Goal: Task Accomplishment & Management: Use online tool/utility

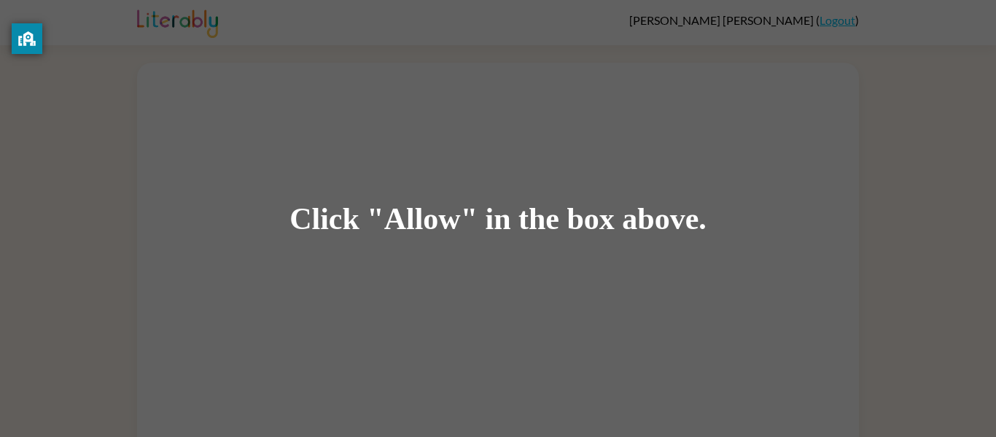
click at [942, 230] on div "Click "Allow" in the box above." at bounding box center [498, 218] width 996 height 437
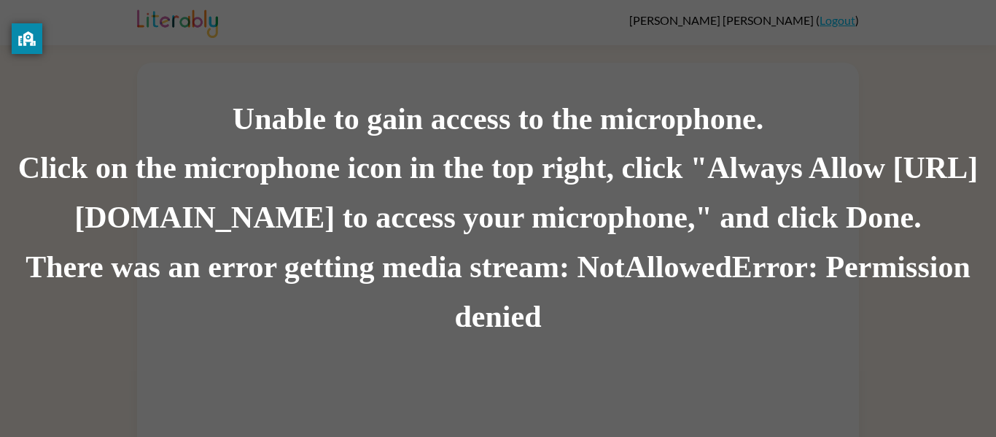
click at [582, 71] on div "Unable to gain access to the microphone. Click on the microphone icon in the to…" at bounding box center [498, 218] width 996 height 437
click at [574, 128] on div "Unable to gain access to the microphone." at bounding box center [498, 120] width 996 height 50
click at [572, 144] on div "Click on the microphone icon in the top right, click "Always Allow [URL][DOMAIN…" at bounding box center [498, 193] width 996 height 99
click at [652, 176] on div "Click on the microphone icon in the top right, click "Always Allow [URL][DOMAIN…" at bounding box center [498, 193] width 996 height 99
click at [639, 299] on div "There was an error getting media stream: NotAllowedError: Permission denied" at bounding box center [498, 292] width 996 height 99
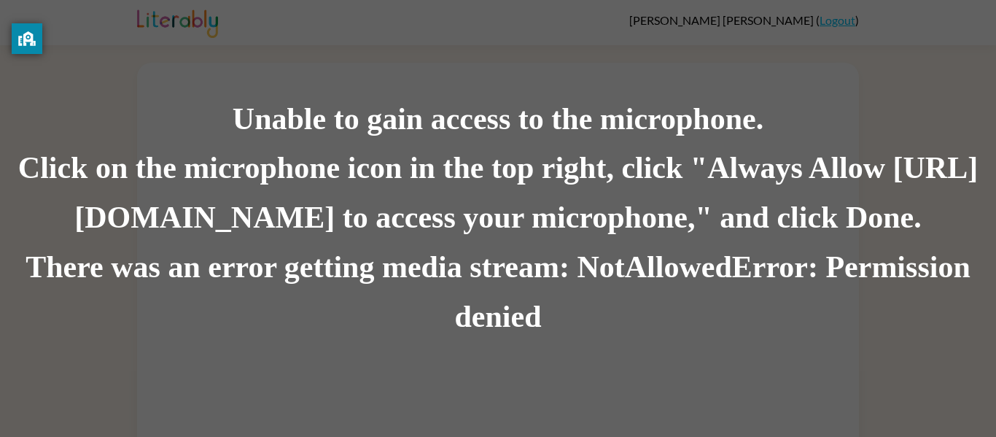
click at [416, 390] on div "Unable to gain access to the microphone. Click on the microphone icon in the to…" at bounding box center [498, 218] width 996 height 437
click at [673, 255] on div "There was an error getting media stream: NotAllowedError: Permission denied" at bounding box center [498, 292] width 996 height 99
click at [760, 207] on div "Click on the microphone icon in the top right, click "Always Allow [URL][DOMAIN…" at bounding box center [498, 193] width 996 height 99
click at [498, 324] on div "There was an error getting media stream: NotAllowedError: Permission denied" at bounding box center [498, 292] width 996 height 99
click at [467, 299] on div "There was an error getting media stream: NotAllowedError: Permission denied" at bounding box center [498, 292] width 996 height 99
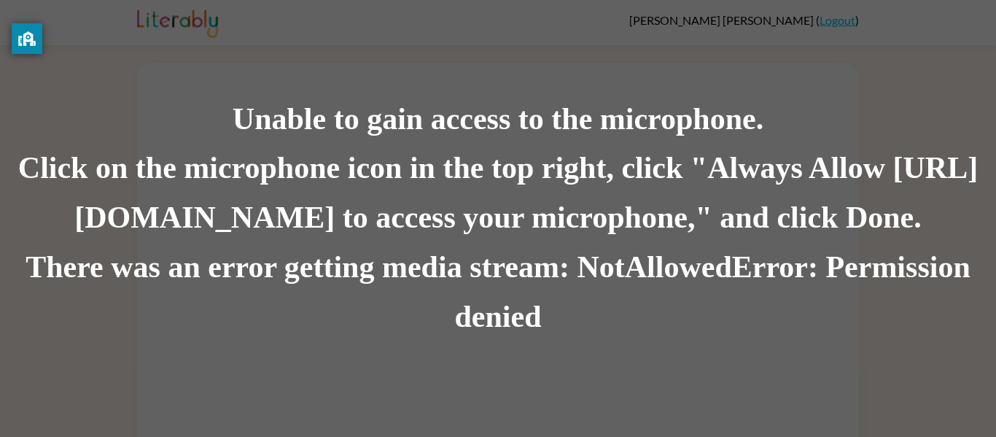
click at [520, 264] on div "There was an error getting media stream: NotAllowedError: Permission denied" at bounding box center [498, 292] width 996 height 99
click at [324, 126] on div "Unable to gain access to the microphone." at bounding box center [498, 120] width 996 height 50
click at [323, 109] on div "Unable to gain access to the microphone." at bounding box center [498, 120] width 996 height 50
click at [859, 241] on div "Click on the microphone icon in the top right, click "Always Allow [URL][DOMAIN…" at bounding box center [498, 193] width 996 height 99
click at [904, 175] on div "Click on the microphone icon in the top right, click "Always Allow [URL][DOMAIN…" at bounding box center [498, 193] width 996 height 99
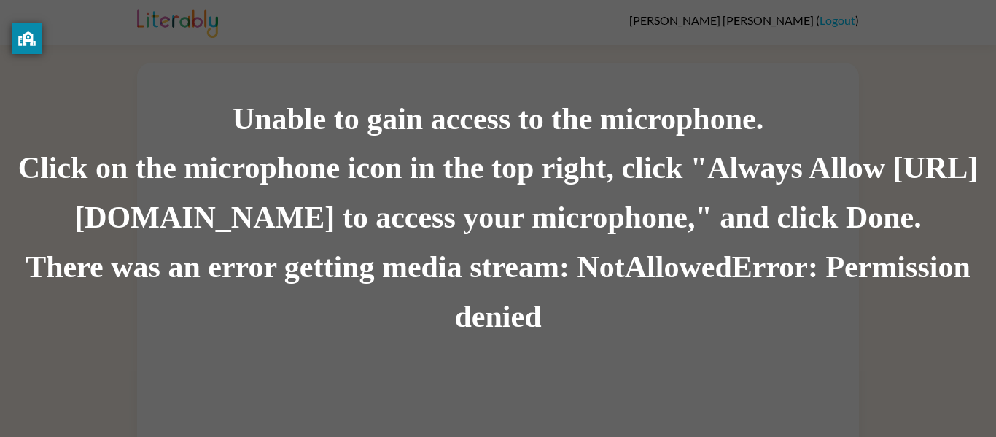
click at [627, 397] on div "Unable to gain access to the microphone. Click on the microphone icon in the to…" at bounding box center [498, 218] width 996 height 437
click at [644, 357] on div "Unable to gain access to the microphone. Click on the microphone icon in the to…" at bounding box center [498, 218] width 996 height 437
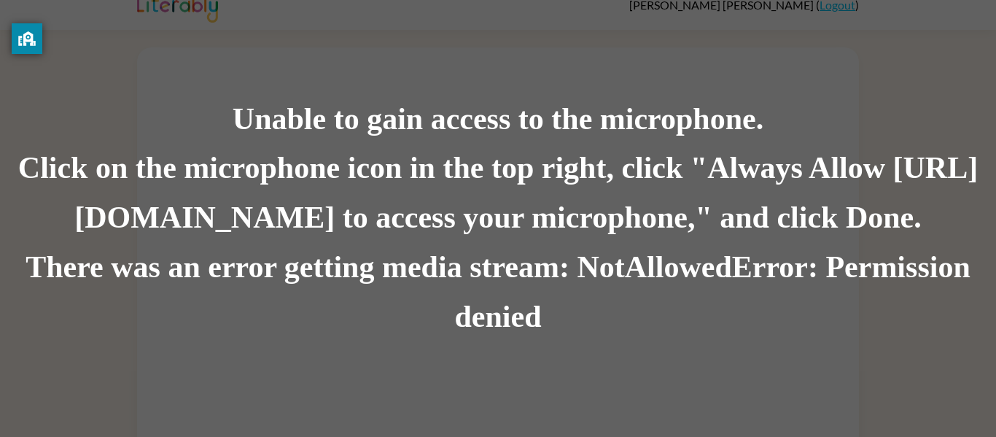
click at [942, 290] on div "There was an error getting media stream: NotAllowedError: Permission denied" at bounding box center [498, 292] width 996 height 99
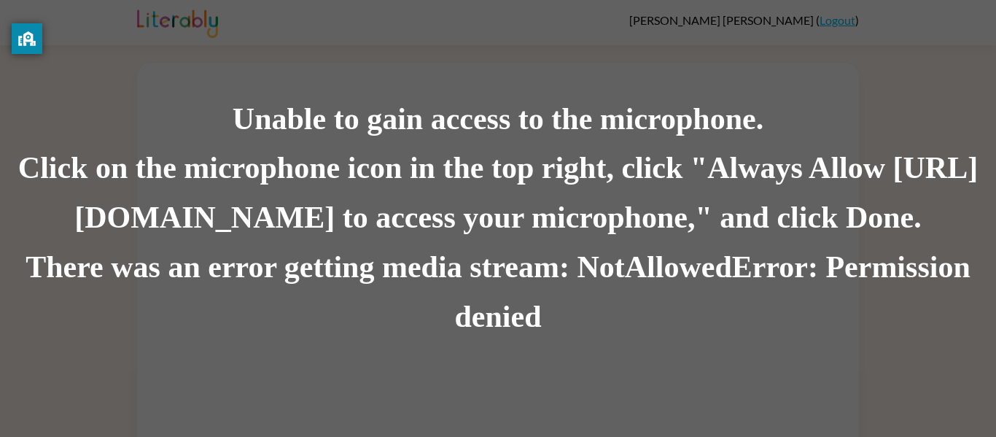
click at [721, 280] on div "There was an error getting media stream: NotAllowedError: Permission denied" at bounding box center [498, 292] width 996 height 99
click at [299, 173] on div "Click on the microphone icon in the top right, click "Always Allow [URL][DOMAIN…" at bounding box center [498, 193] width 996 height 99
click at [193, 160] on div "Click on the microphone icon in the top right, click "Always Allow [URL][DOMAIN…" at bounding box center [498, 193] width 996 height 99
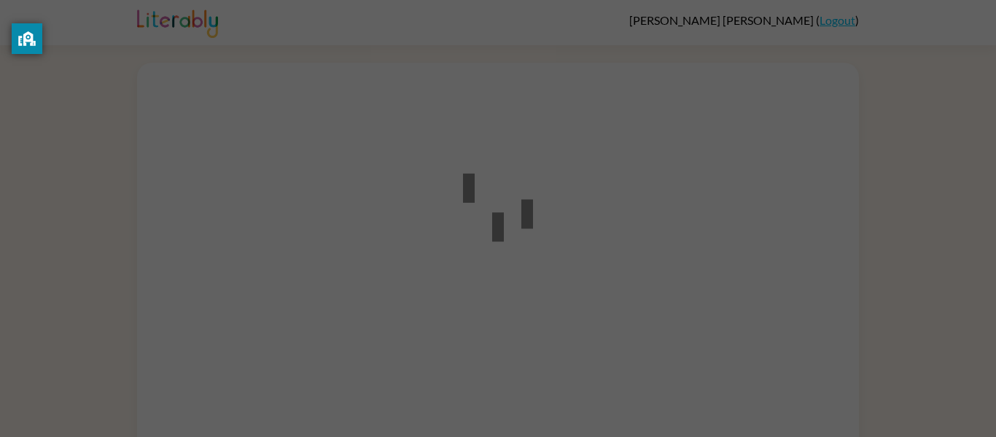
click at [427, 55] on div at bounding box center [436, 55] width 616 height 17
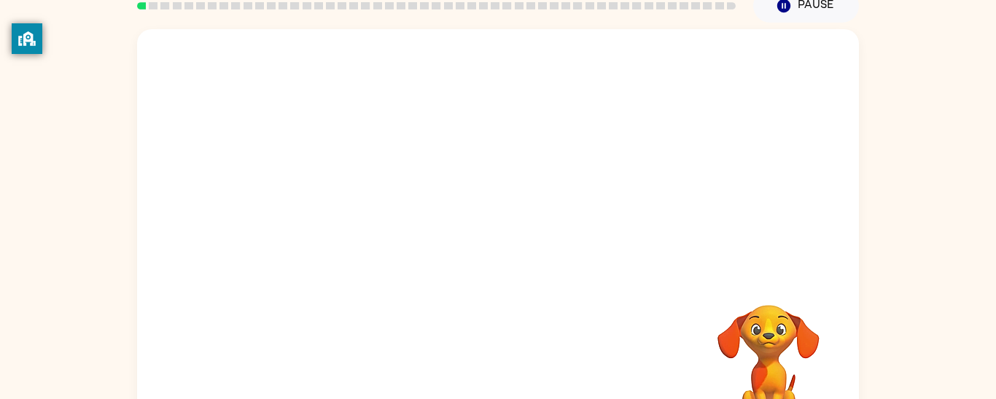
scroll to position [114, 0]
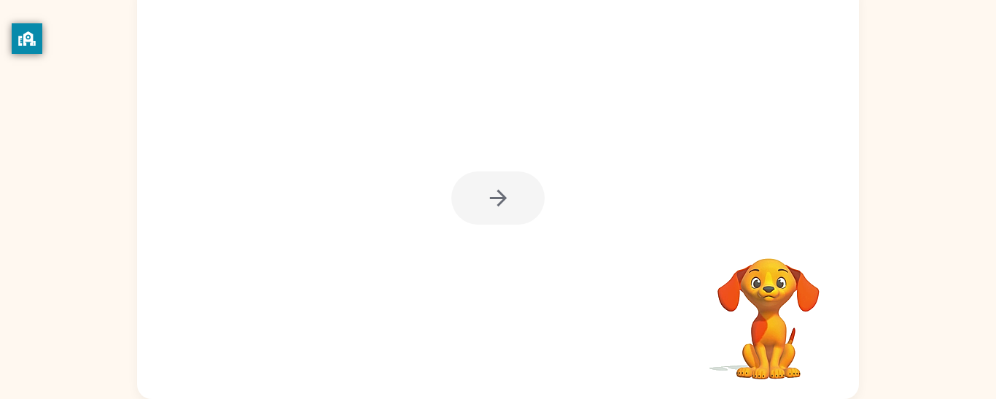
click at [491, 189] on div at bounding box center [497, 197] width 93 height 53
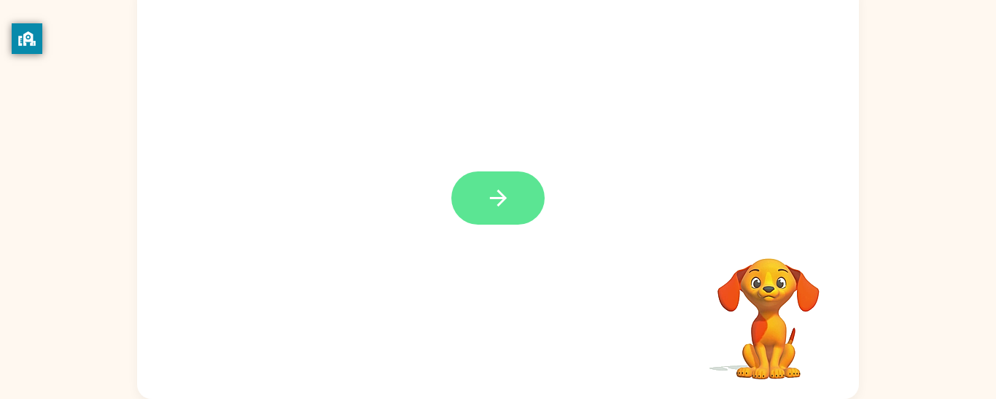
click at [493, 208] on icon "button" at bounding box center [498, 198] width 26 height 26
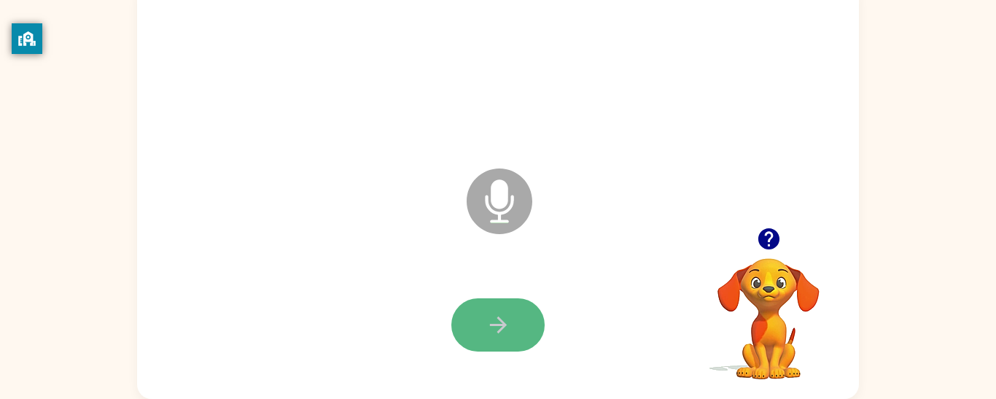
click at [519, 313] on button "button" at bounding box center [497, 324] width 93 height 53
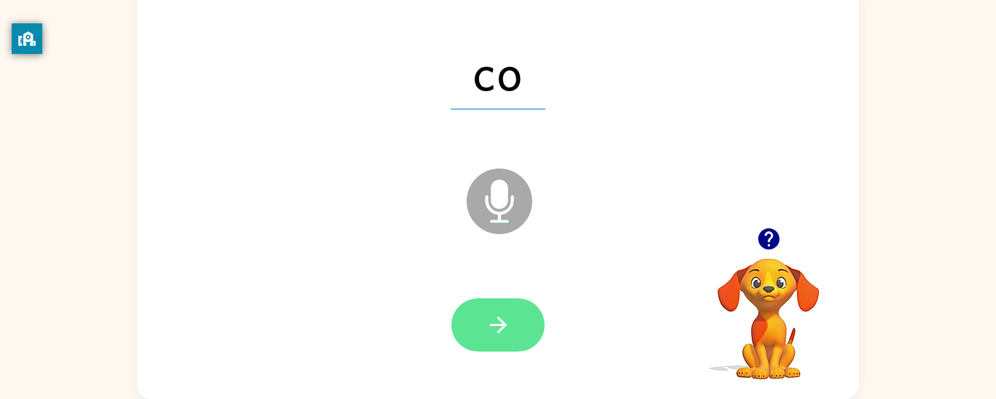
click at [510, 309] on button "button" at bounding box center [497, 324] width 93 height 53
click at [498, 324] on icon "button" at bounding box center [497, 324] width 17 height 17
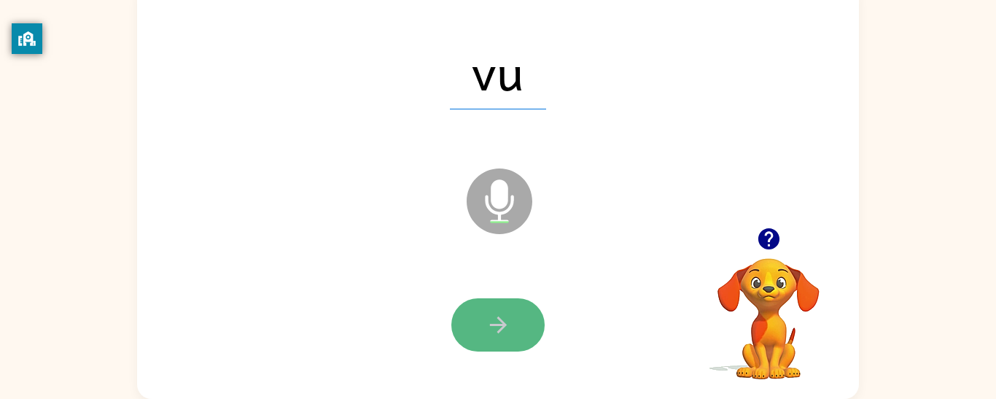
click at [501, 320] on icon "button" at bounding box center [497, 324] width 17 height 17
click at [512, 321] on button "button" at bounding box center [497, 324] width 93 height 53
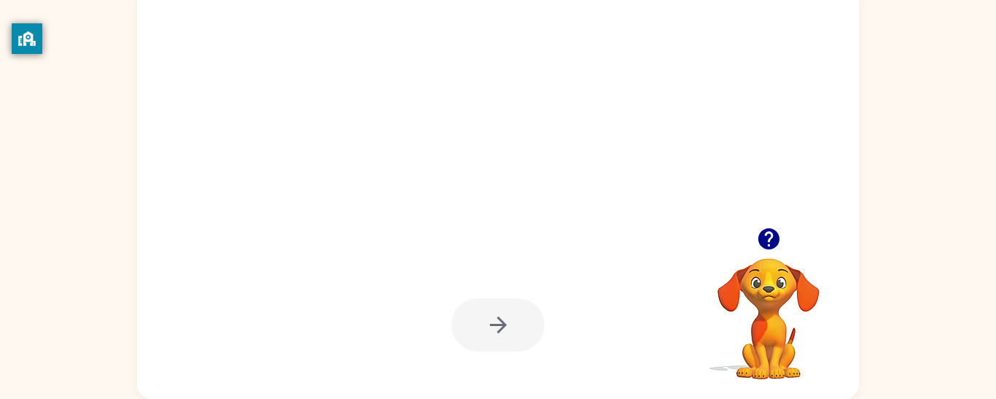
click at [512, 321] on button "button" at bounding box center [497, 324] width 93 height 53
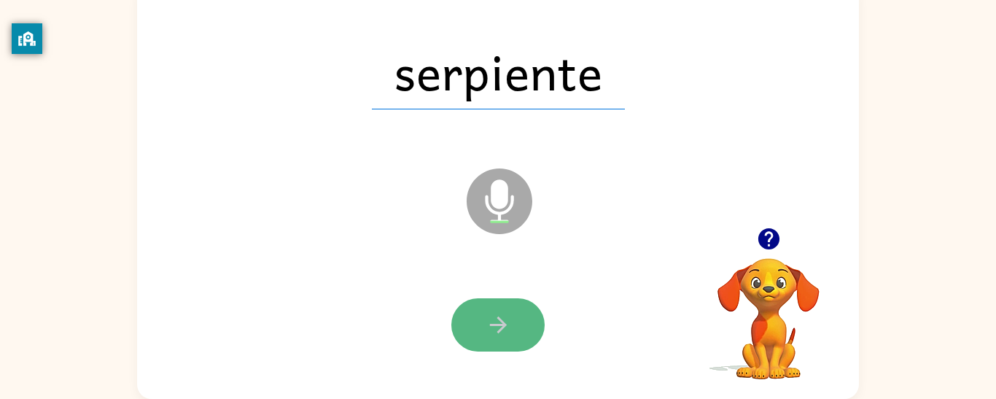
click at [490, 324] on icon "button" at bounding box center [497, 324] width 17 height 17
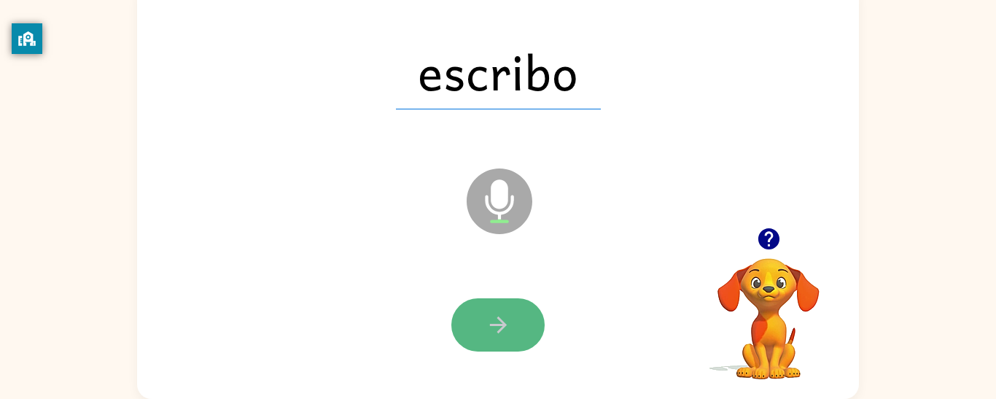
click at [496, 343] on button "button" at bounding box center [497, 324] width 93 height 53
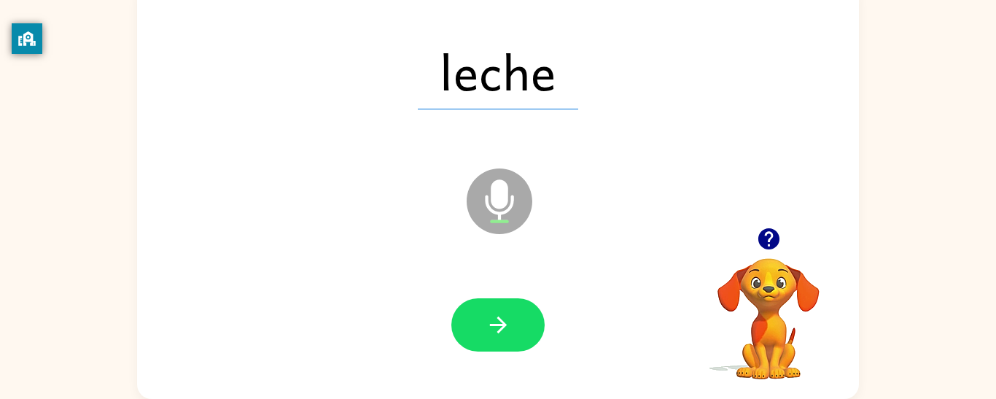
click at [496, 343] on button "button" at bounding box center [497, 324] width 93 height 53
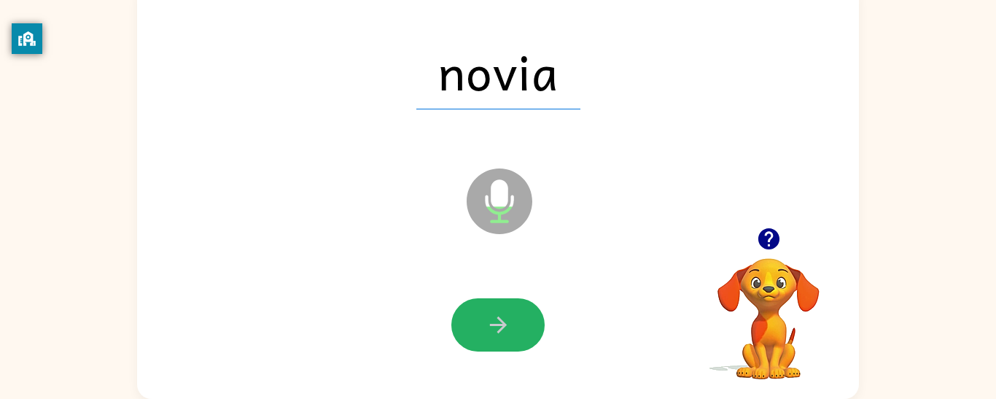
click at [496, 343] on button "button" at bounding box center [497, 324] width 93 height 53
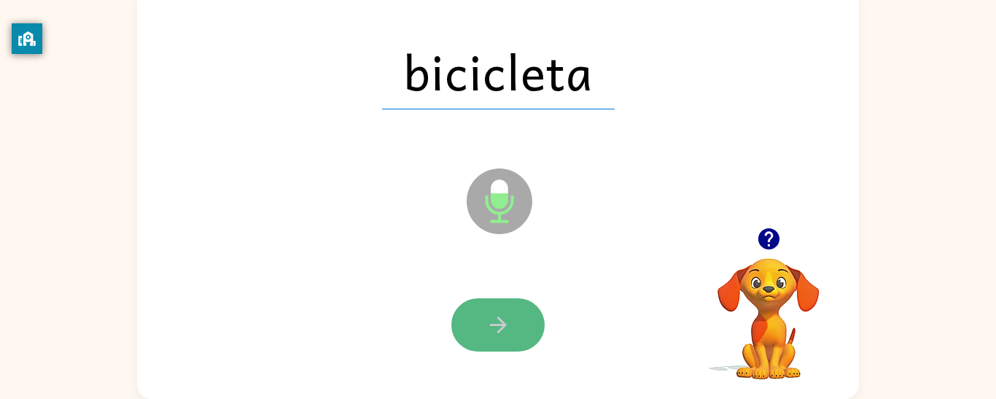
click at [493, 341] on button "button" at bounding box center [497, 324] width 93 height 53
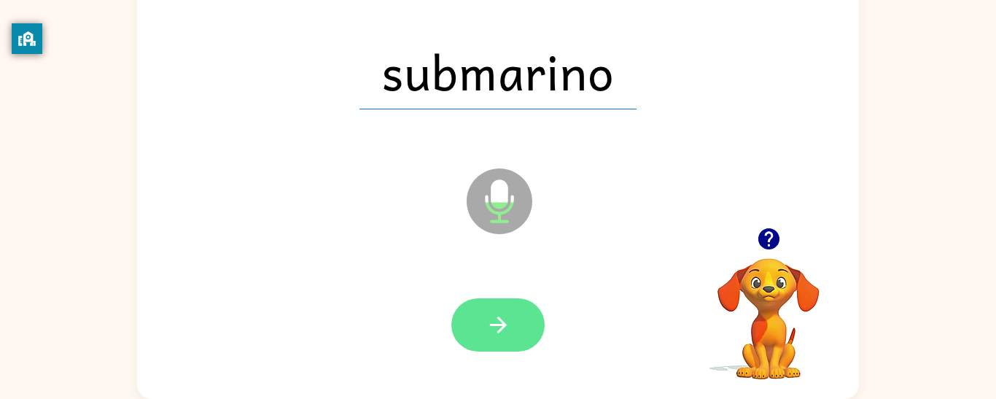
click at [504, 327] on icon "button" at bounding box center [498, 325] width 26 height 26
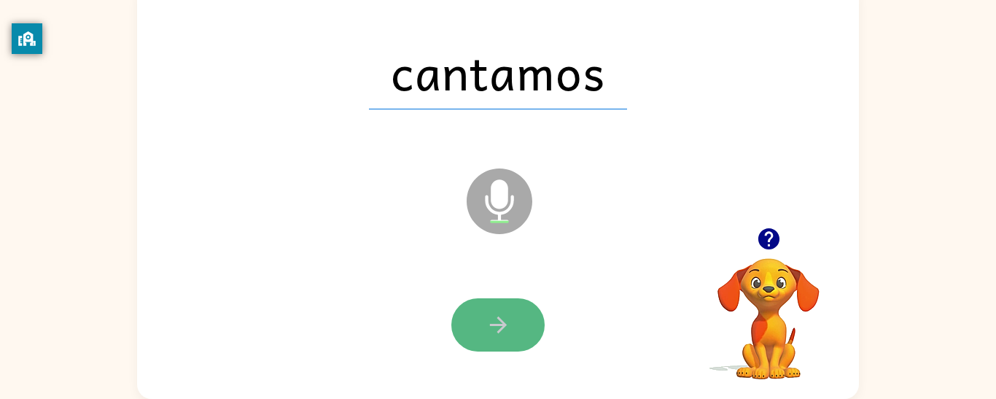
click at [504, 327] on icon "button" at bounding box center [498, 325] width 26 height 26
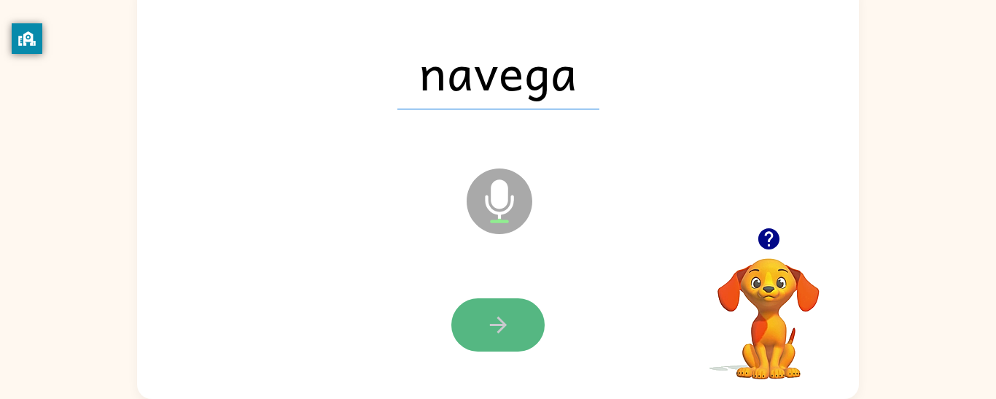
click at [503, 327] on icon "button" at bounding box center [498, 325] width 26 height 26
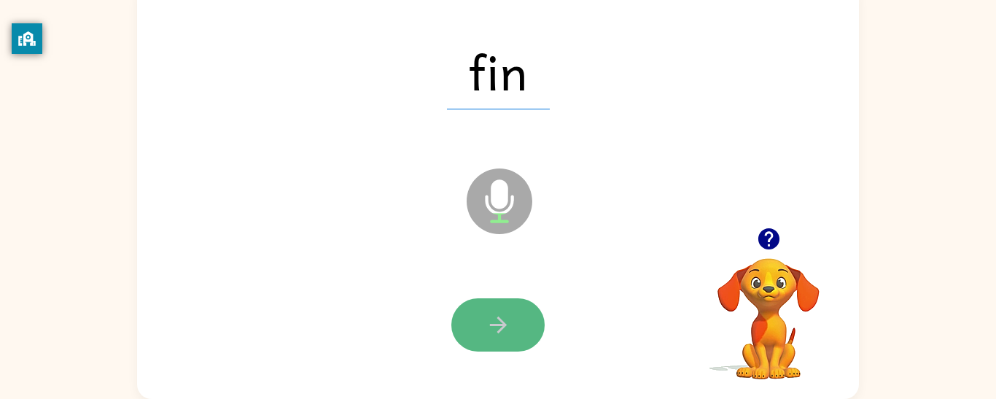
click at [503, 337] on button "button" at bounding box center [497, 324] width 93 height 53
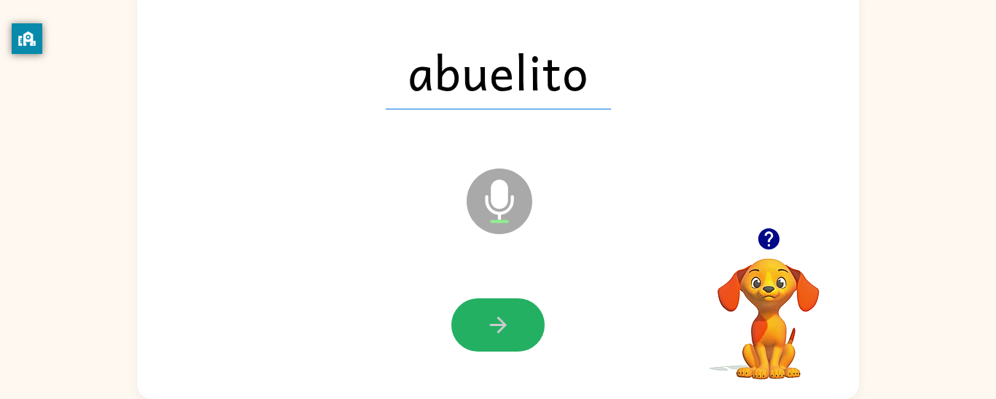
click at [503, 337] on button "button" at bounding box center [497, 324] width 93 height 53
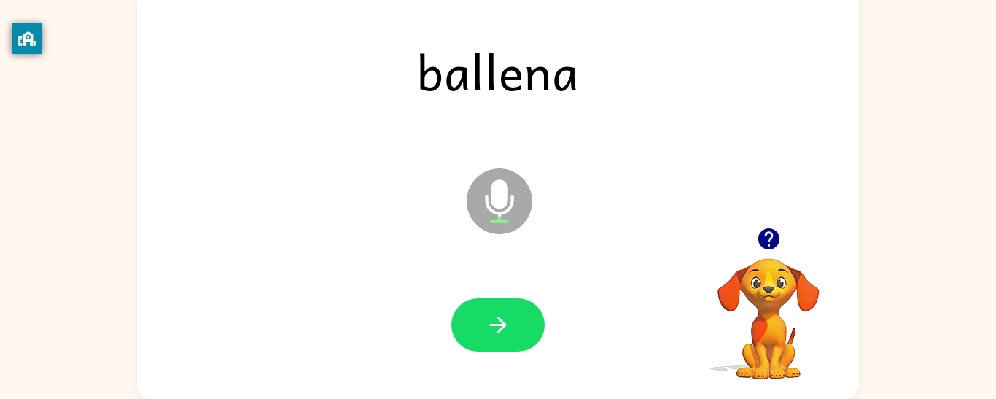
click at [499, 356] on div at bounding box center [498, 325] width 692 height 120
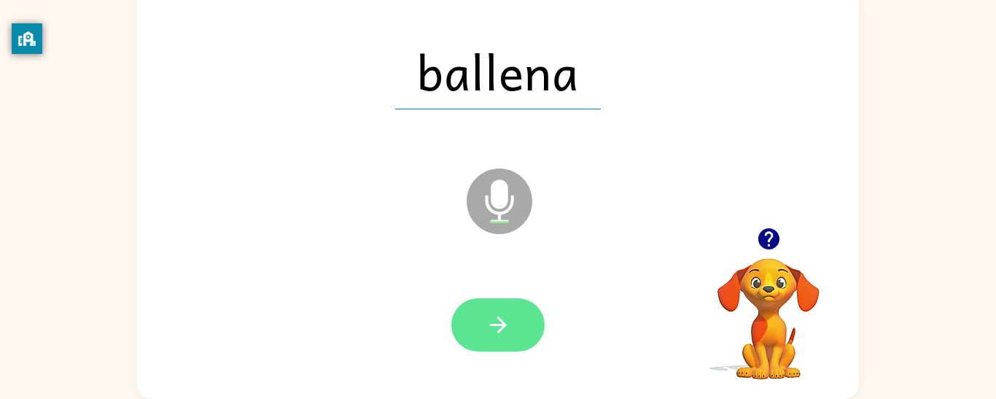
click at [487, 329] on icon "button" at bounding box center [498, 325] width 26 height 26
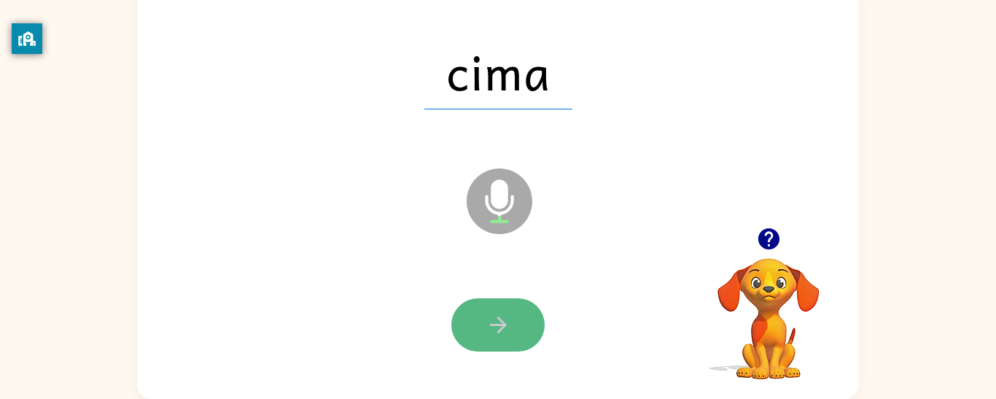
click at [488, 329] on icon "button" at bounding box center [498, 325] width 26 height 26
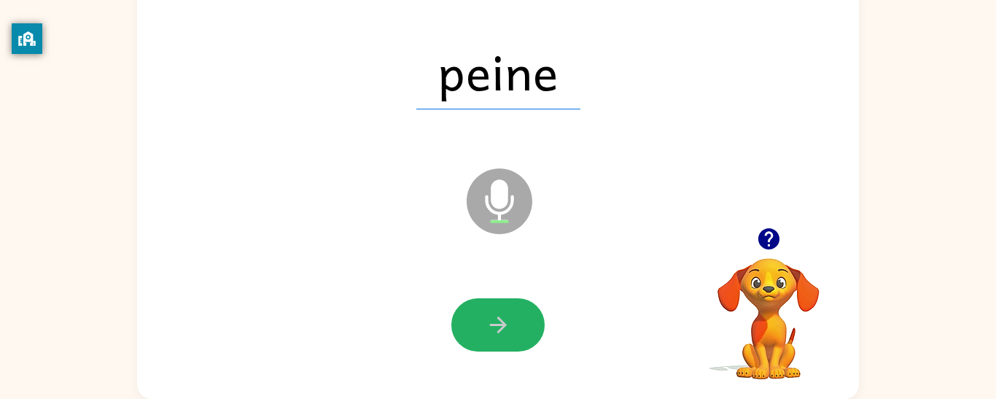
click at [488, 329] on icon "button" at bounding box center [498, 325] width 26 height 26
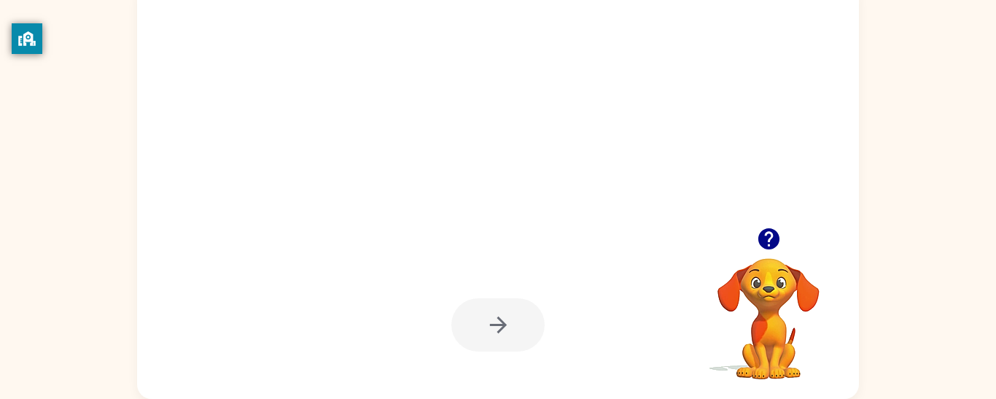
click at [486, 324] on div at bounding box center [497, 324] width 93 height 53
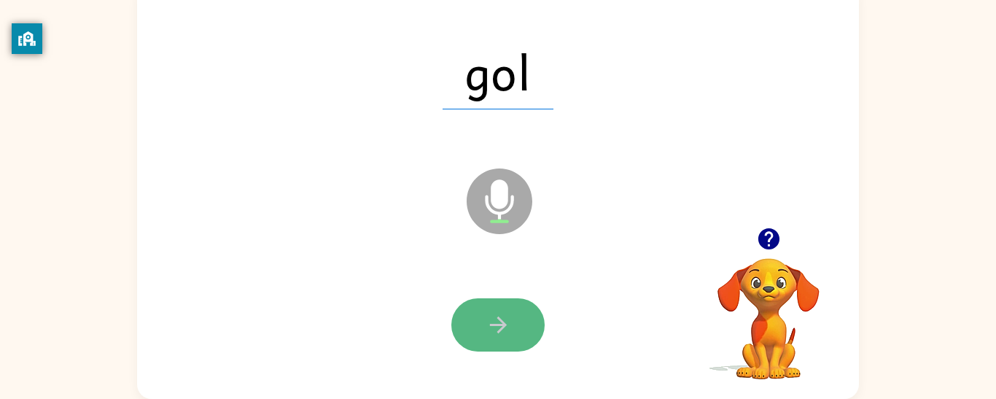
click at [485, 327] on icon "button" at bounding box center [498, 325] width 26 height 26
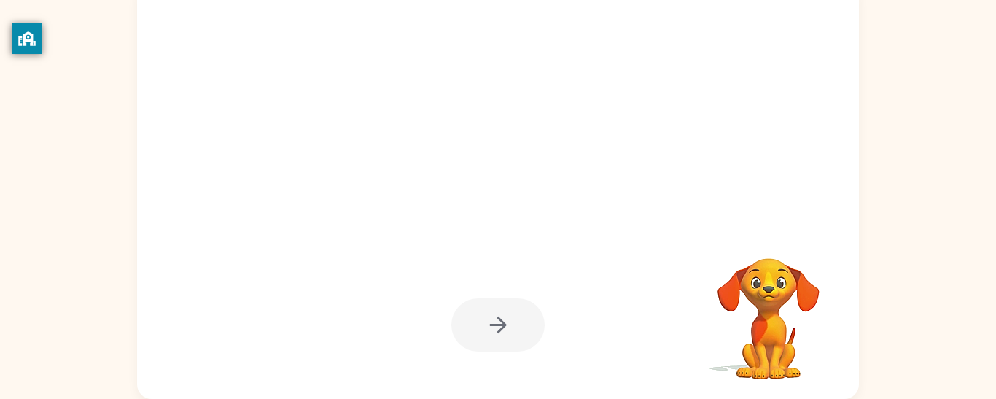
click at [484, 327] on div at bounding box center [497, 324] width 93 height 53
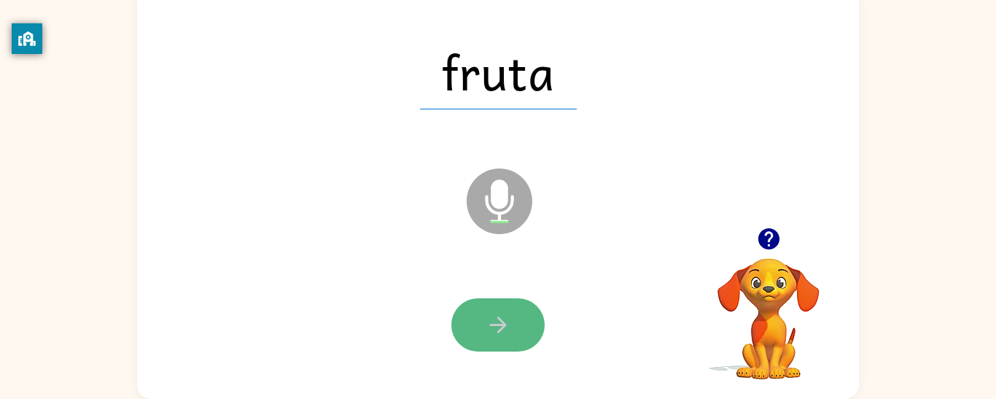
click at [480, 342] on button "button" at bounding box center [497, 324] width 93 height 53
click at [478, 341] on button "button" at bounding box center [497, 324] width 93 height 53
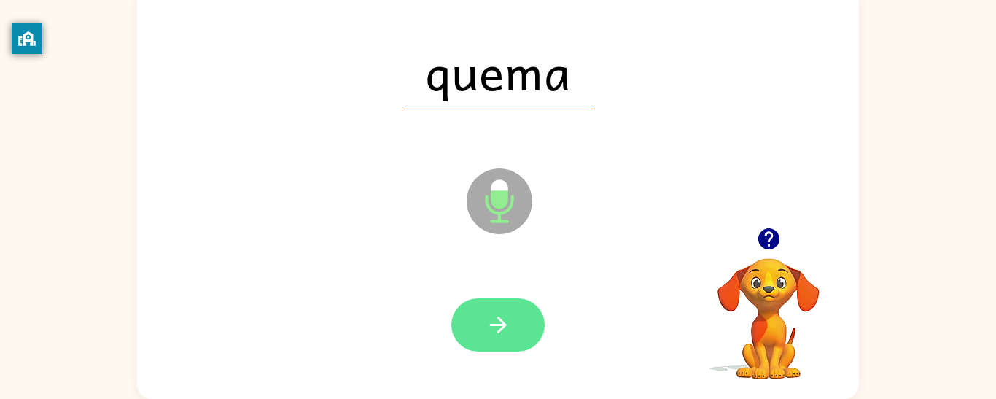
click at [477, 343] on button "button" at bounding box center [497, 324] width 93 height 53
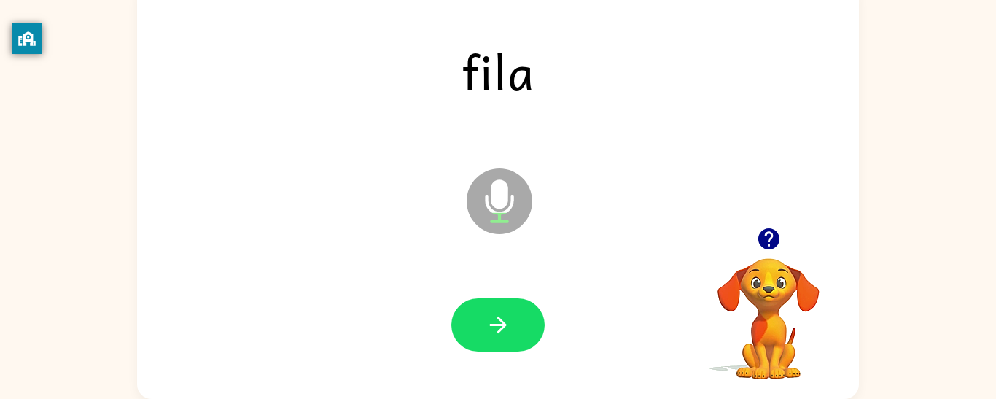
click at [476, 351] on div at bounding box center [498, 325] width 692 height 120
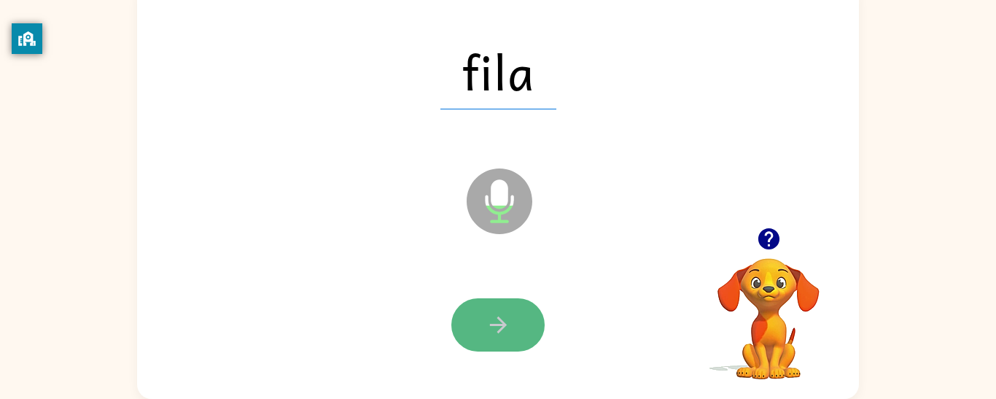
click at [478, 308] on button "button" at bounding box center [497, 324] width 93 height 53
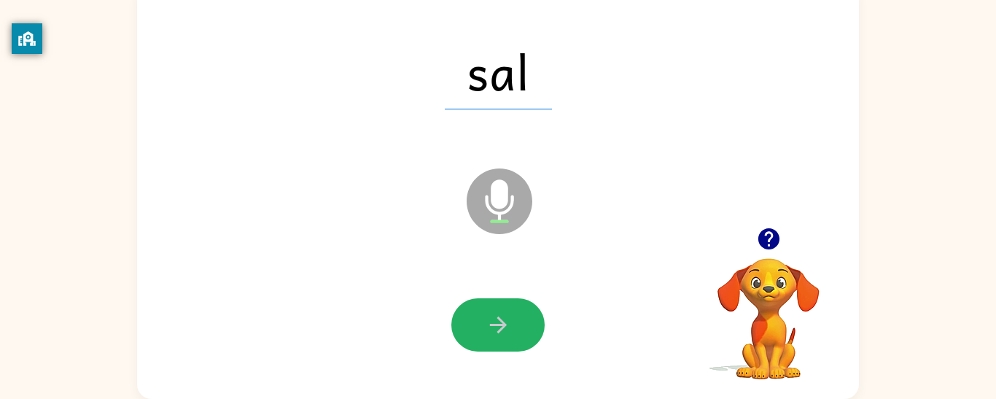
click at [478, 308] on button "button" at bounding box center [497, 324] width 93 height 53
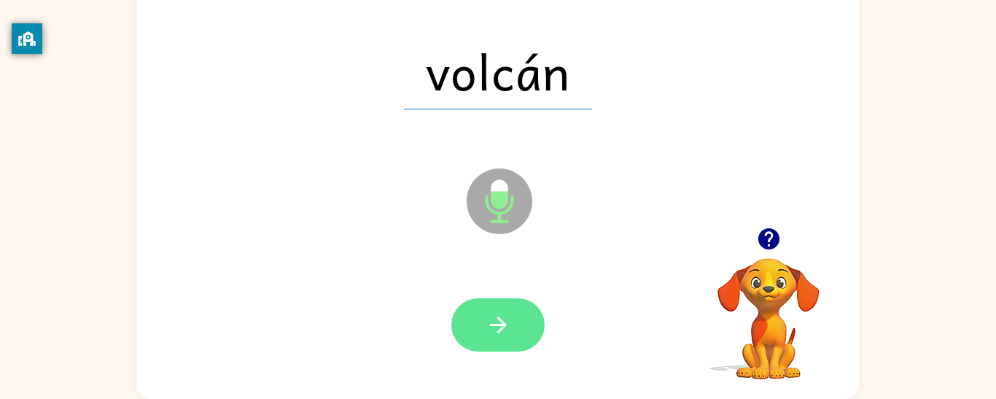
click at [477, 310] on button "button" at bounding box center [497, 324] width 93 height 53
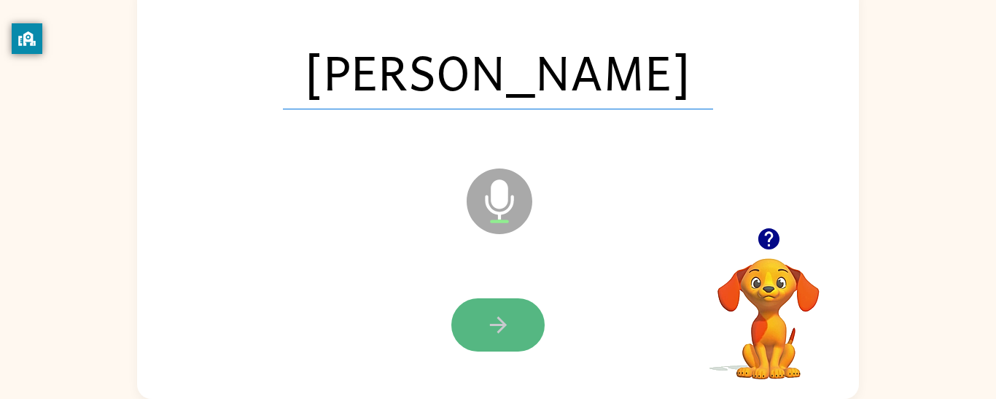
click at [485, 319] on icon "button" at bounding box center [498, 325] width 26 height 26
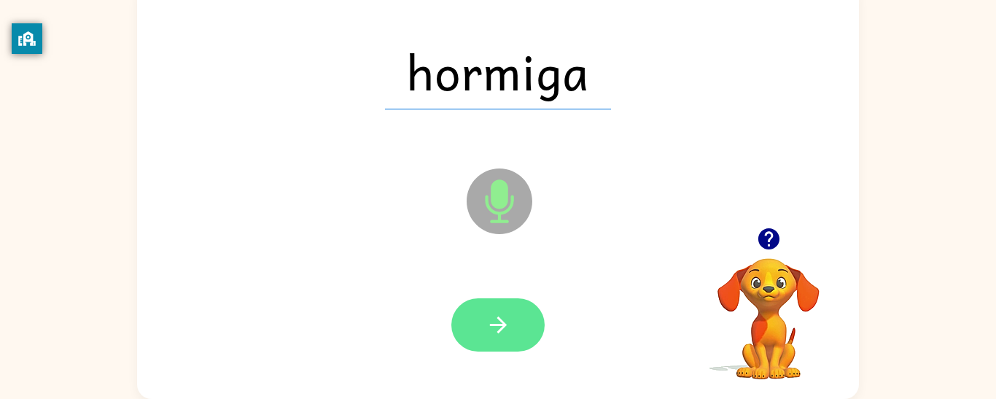
click at [485, 321] on icon "button" at bounding box center [498, 325] width 26 height 26
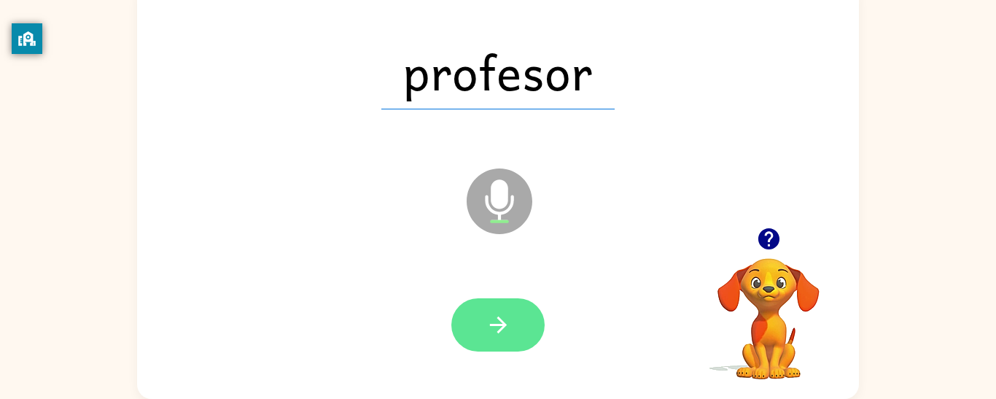
click at [477, 335] on button "button" at bounding box center [497, 324] width 93 height 53
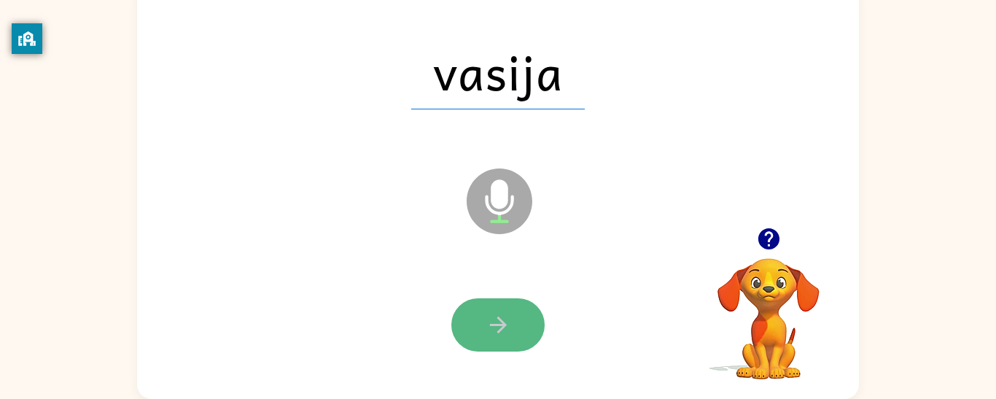
click at [477, 337] on button "button" at bounding box center [497, 324] width 93 height 53
click at [479, 335] on button "button" at bounding box center [497, 324] width 93 height 53
click at [486, 328] on icon "button" at bounding box center [498, 325] width 26 height 26
click at [485, 332] on icon "button" at bounding box center [498, 325] width 26 height 26
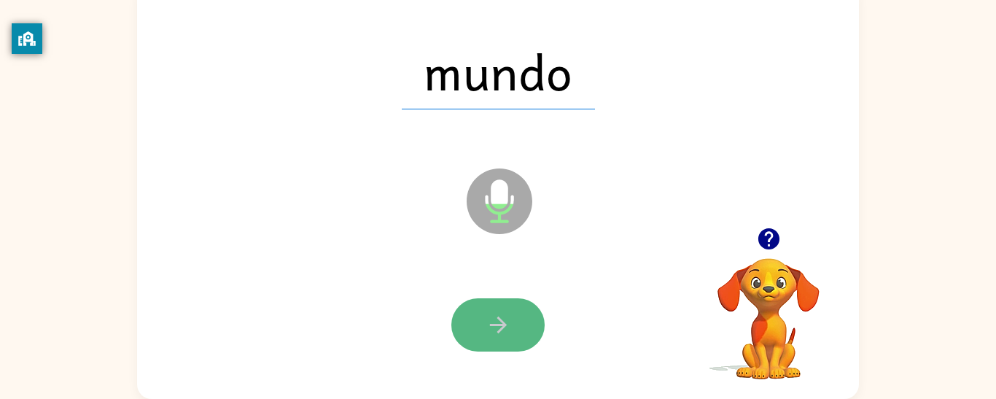
click at [485, 334] on icon "button" at bounding box center [498, 325] width 26 height 26
click at [485, 335] on icon "button" at bounding box center [498, 325] width 26 height 26
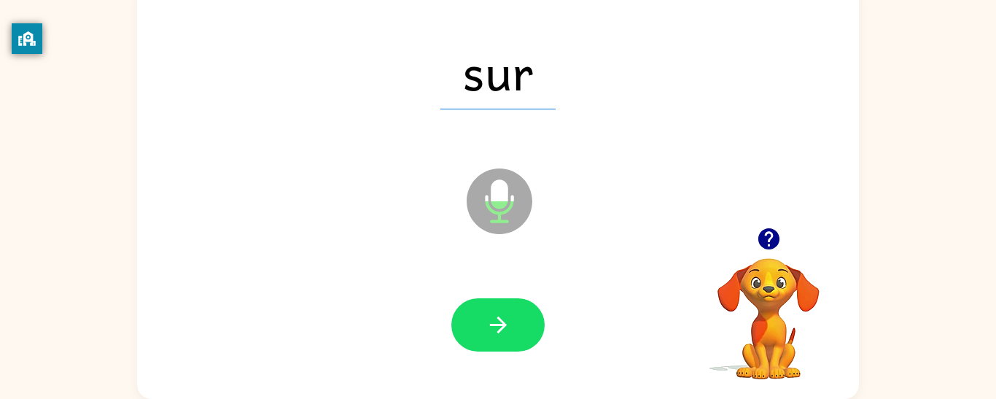
click at [480, 354] on div at bounding box center [498, 325] width 692 height 120
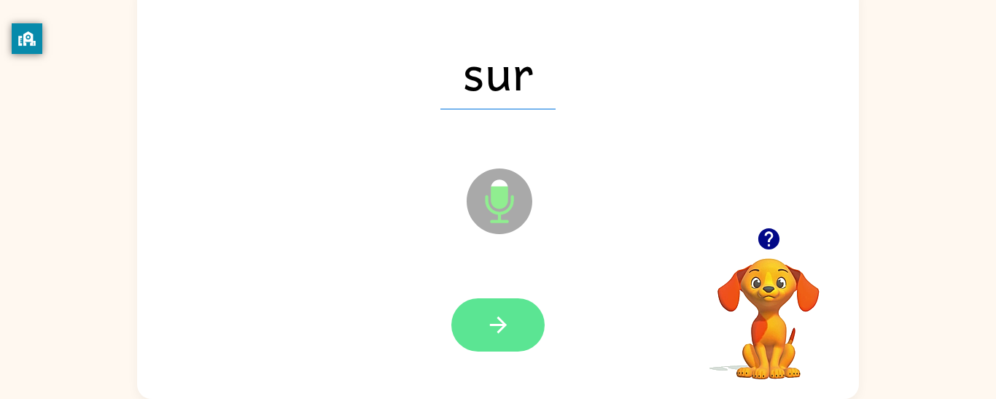
click at [474, 336] on button "button" at bounding box center [497, 324] width 93 height 53
click at [473, 335] on button "button" at bounding box center [497, 324] width 93 height 53
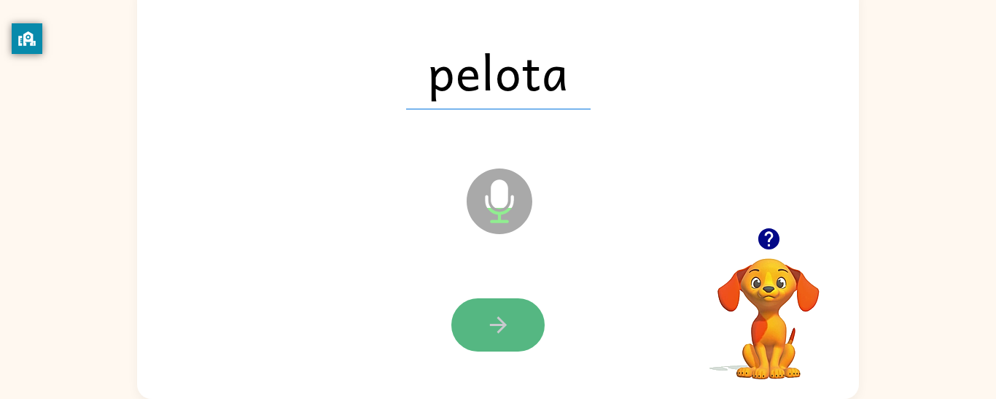
click at [467, 342] on button "button" at bounding box center [497, 324] width 93 height 53
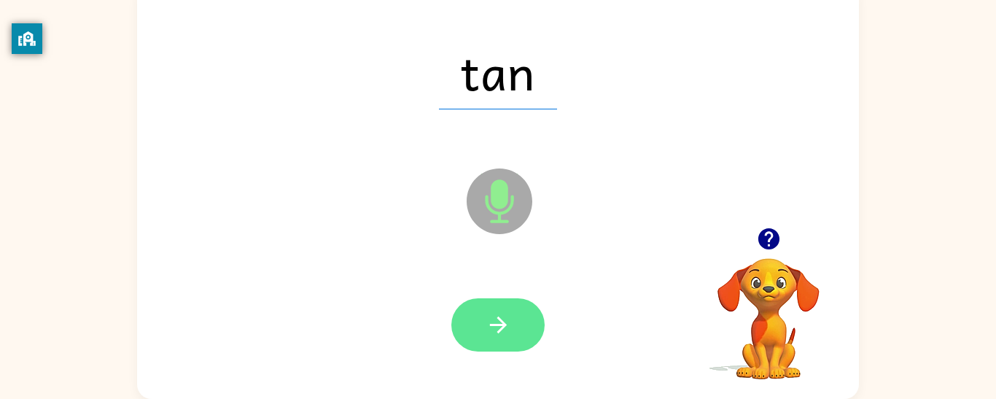
click at [492, 300] on button "button" at bounding box center [497, 324] width 93 height 53
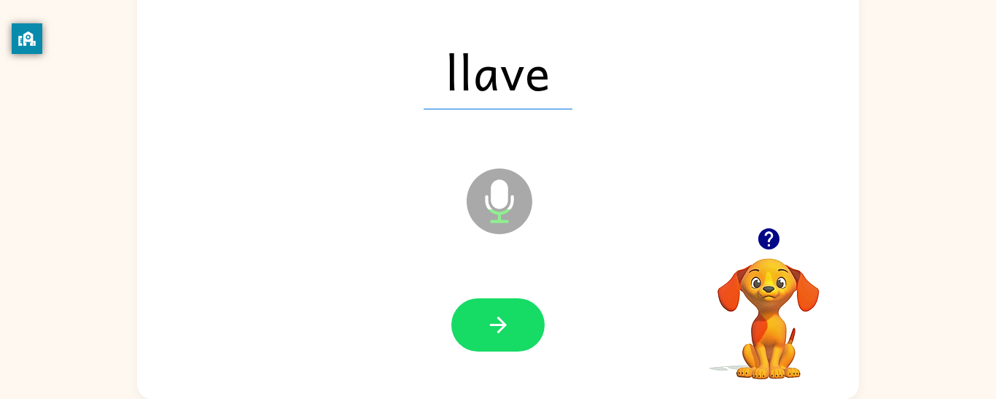
click at [499, 281] on div at bounding box center [498, 325] width 692 height 120
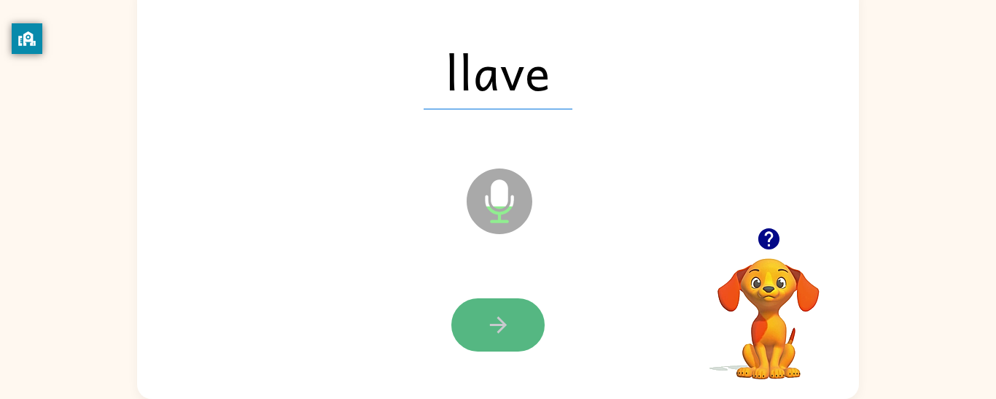
click at [499, 302] on button "button" at bounding box center [497, 324] width 93 height 53
click at [502, 317] on icon "button" at bounding box center [498, 325] width 26 height 26
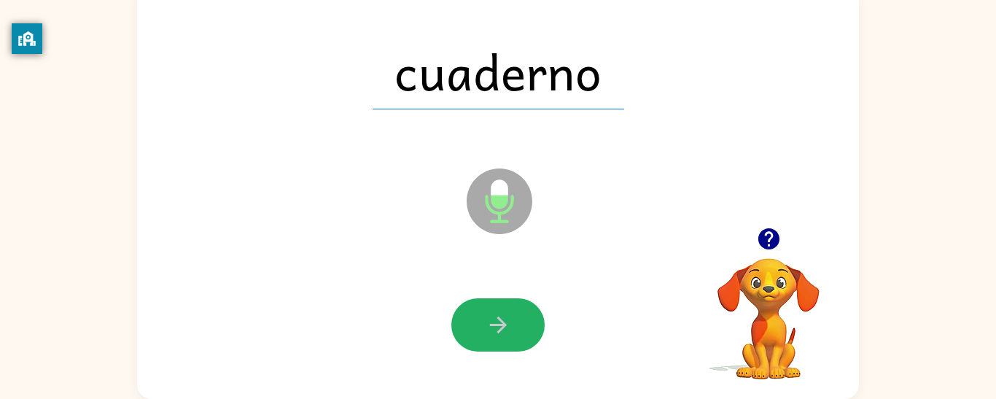
click at [502, 317] on icon "button" at bounding box center [498, 325] width 26 height 26
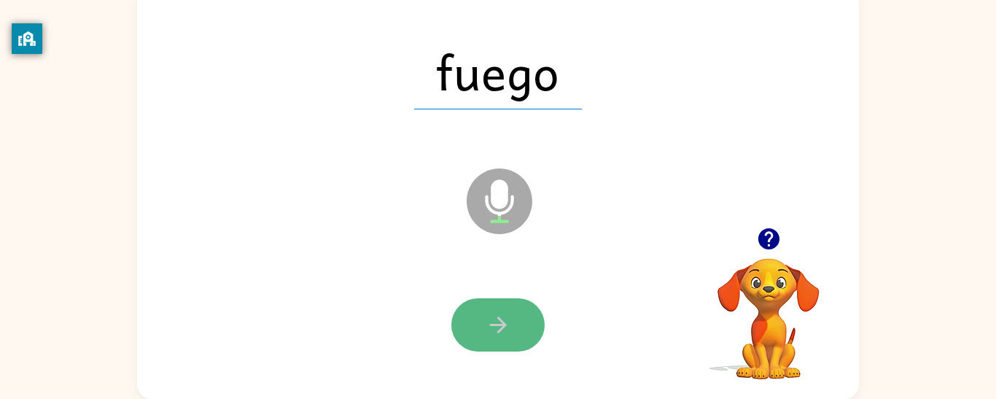
click at [492, 298] on button "button" at bounding box center [497, 324] width 93 height 53
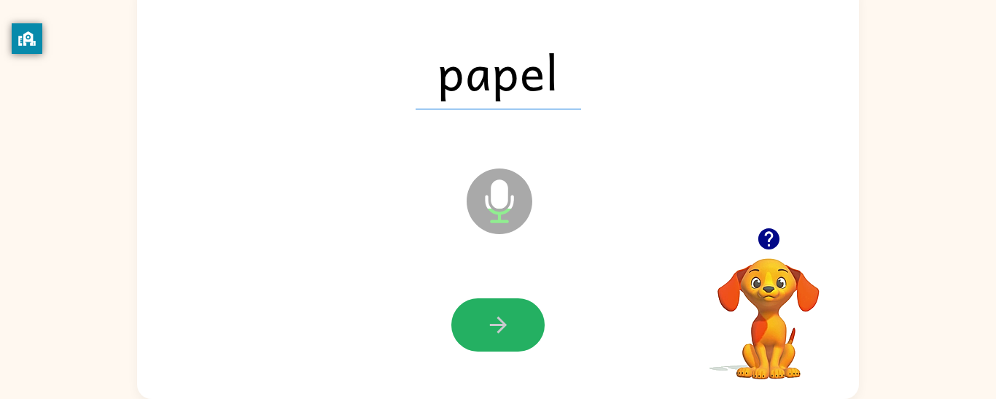
click at [492, 298] on button "button" at bounding box center [497, 324] width 93 height 53
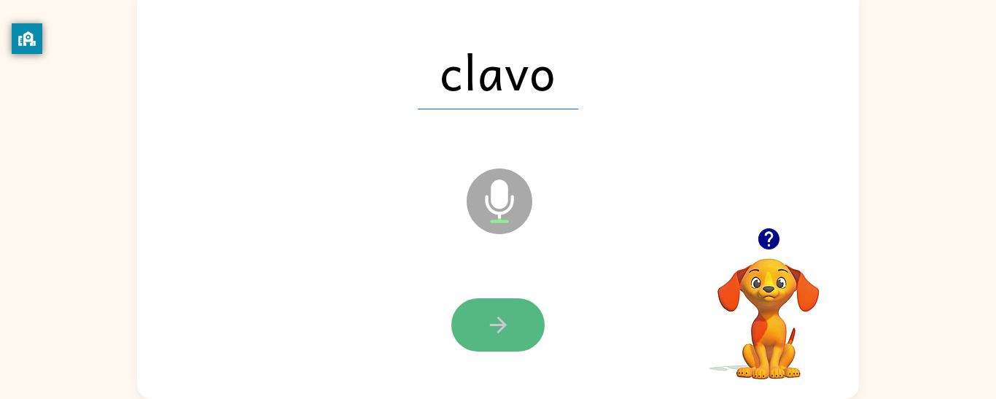
click at [491, 298] on button "button" at bounding box center [497, 324] width 93 height 53
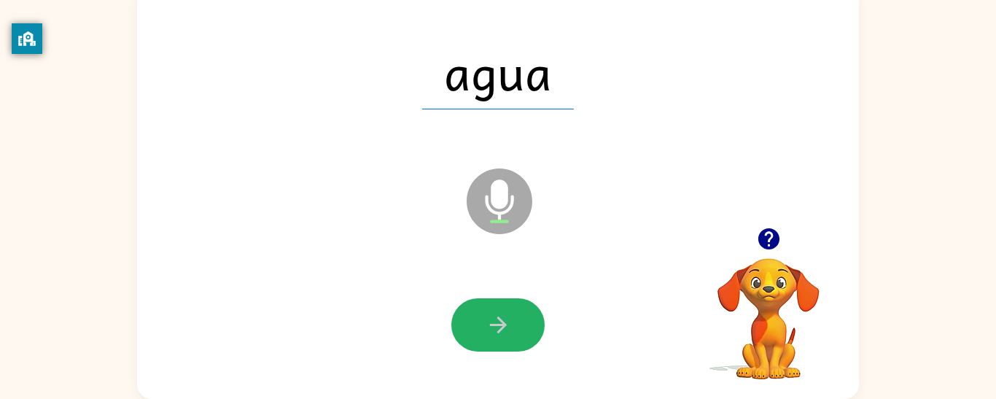
click at [491, 298] on button "button" at bounding box center [497, 324] width 93 height 53
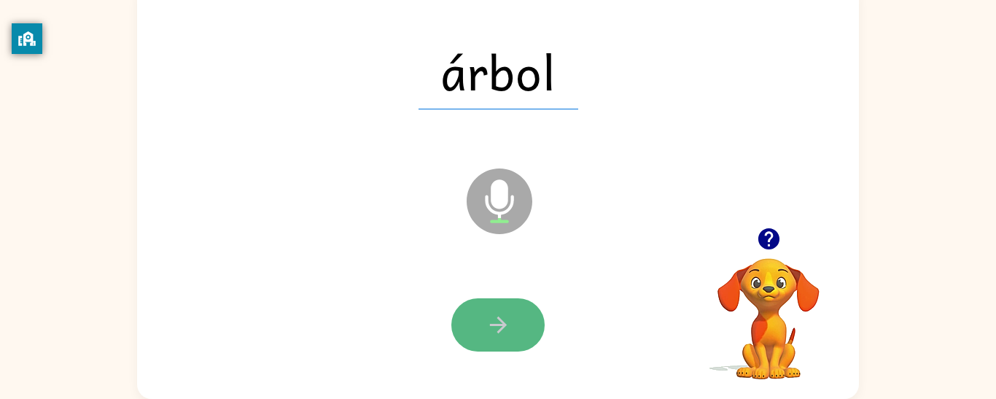
click at [488, 298] on button "button" at bounding box center [497, 324] width 93 height 53
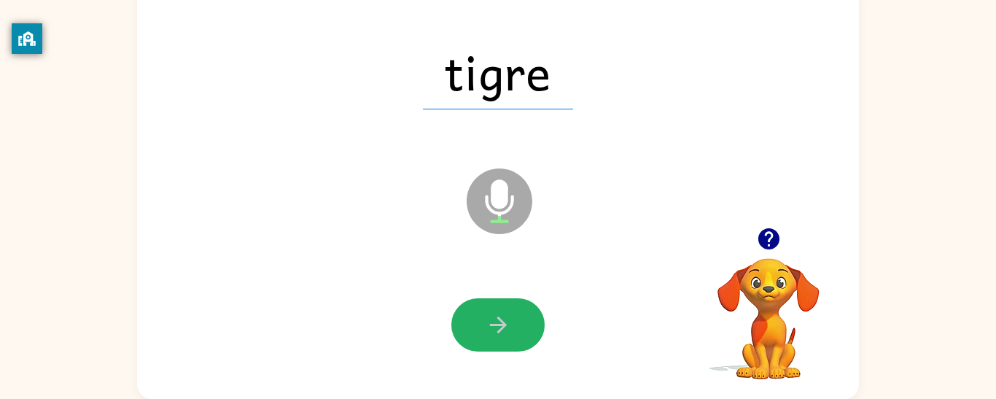
click at [488, 298] on button "button" at bounding box center [497, 324] width 93 height 53
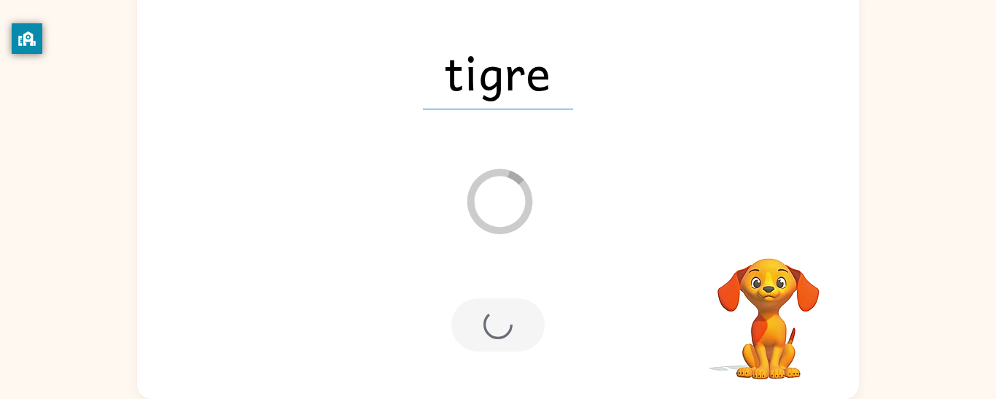
scroll to position [87, 0]
